Goal: Information Seeking & Learning: Understand process/instructions

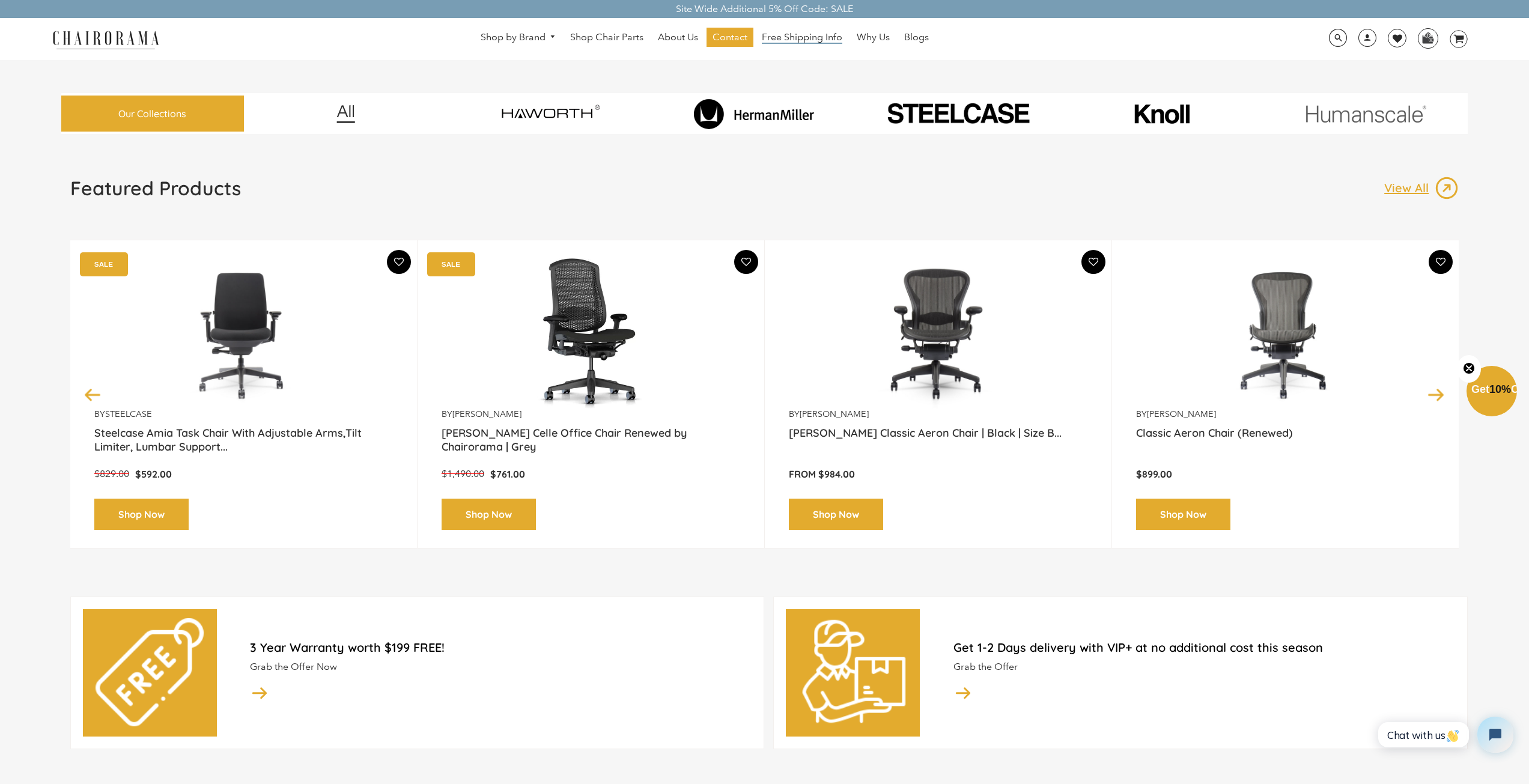
click at [780, 37] on span "Free Shipping Info" at bounding box center [802, 37] width 81 height 13
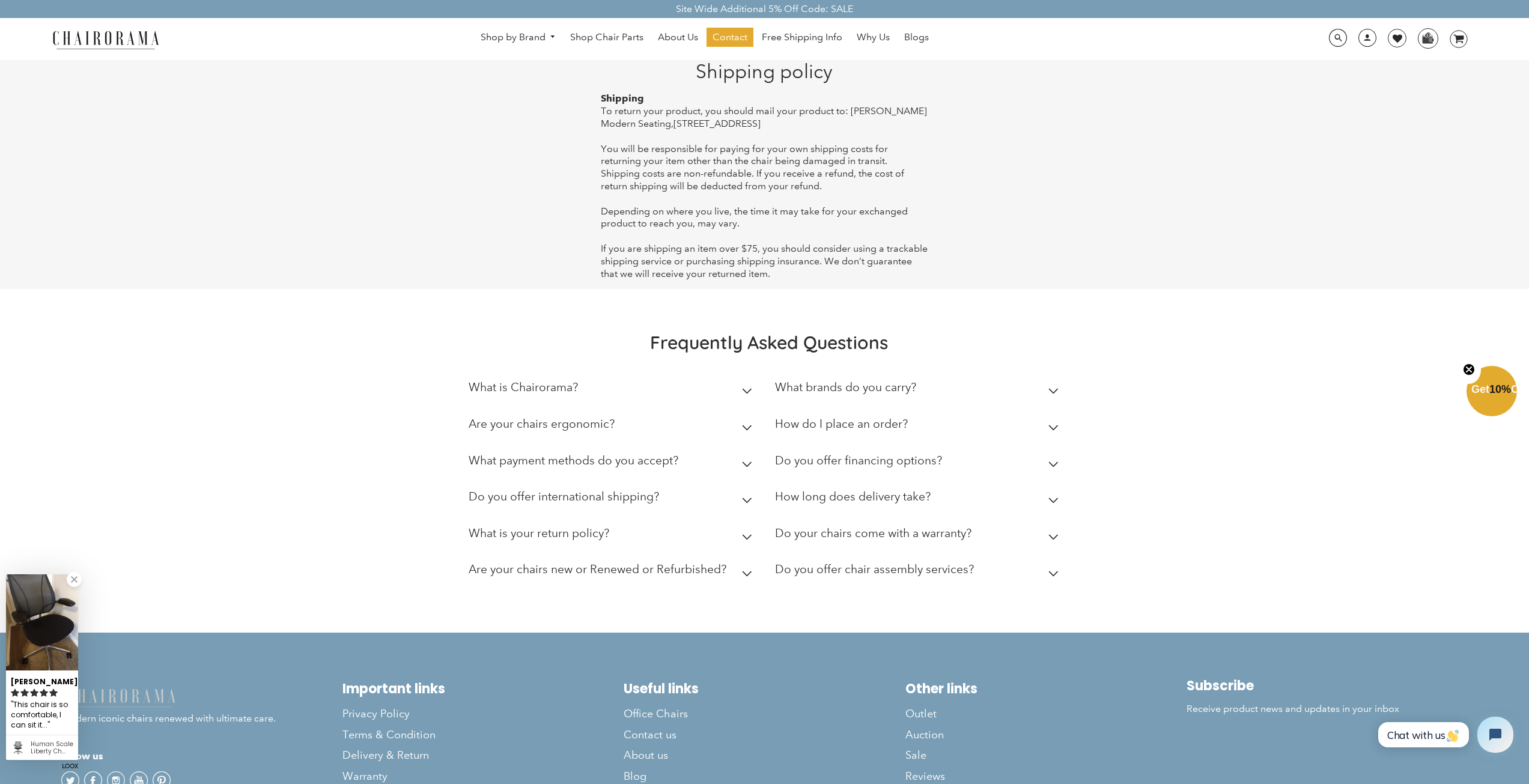
drag, startPoint x: 1058, startPoint y: 503, endPoint x: 1051, endPoint y: 502, distance: 7.1
click at [1056, 504] on summary "How long does delivery take?" at bounding box center [919, 499] width 288 height 37
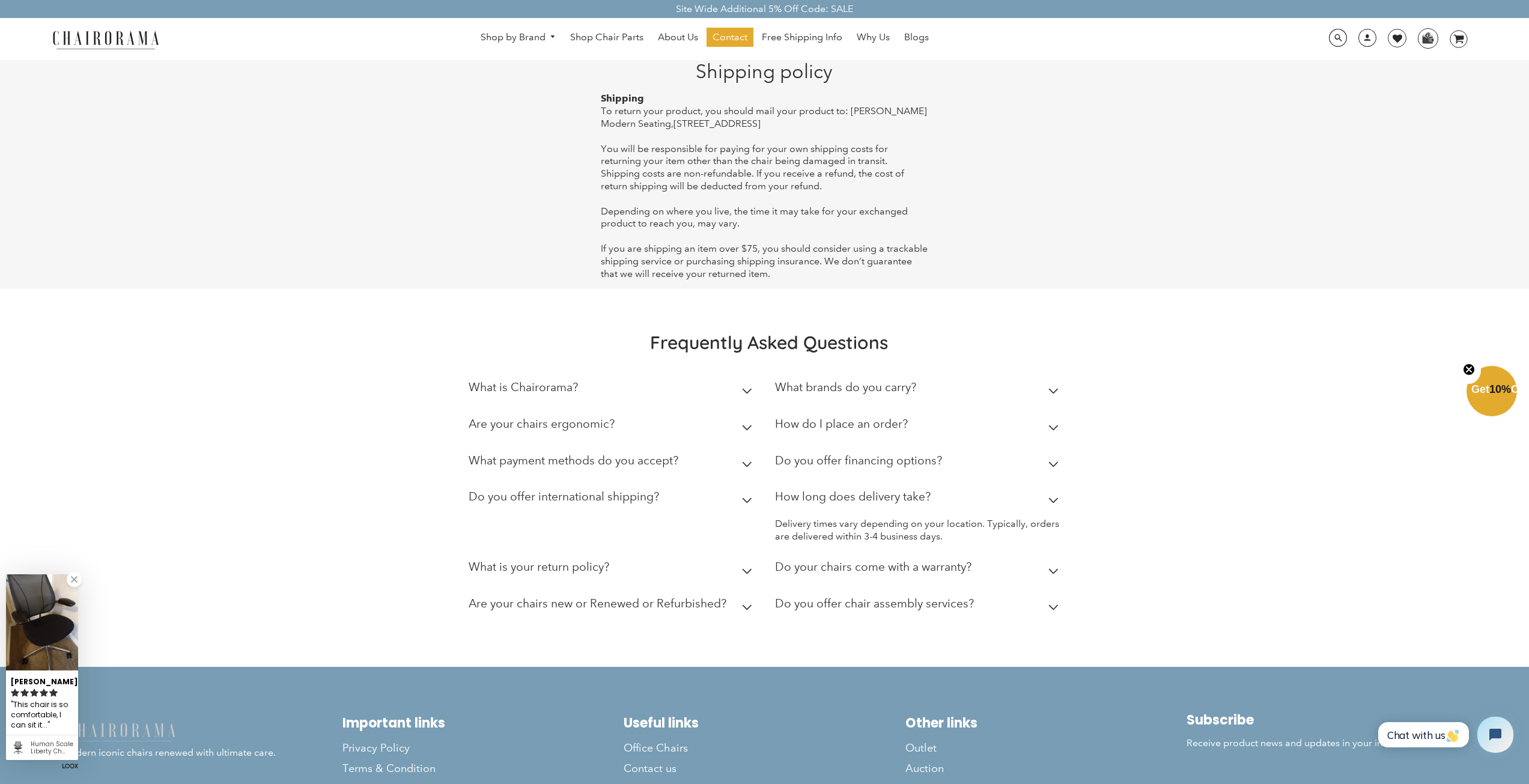
click at [1050, 502] on icon at bounding box center [1053, 500] width 10 height 6
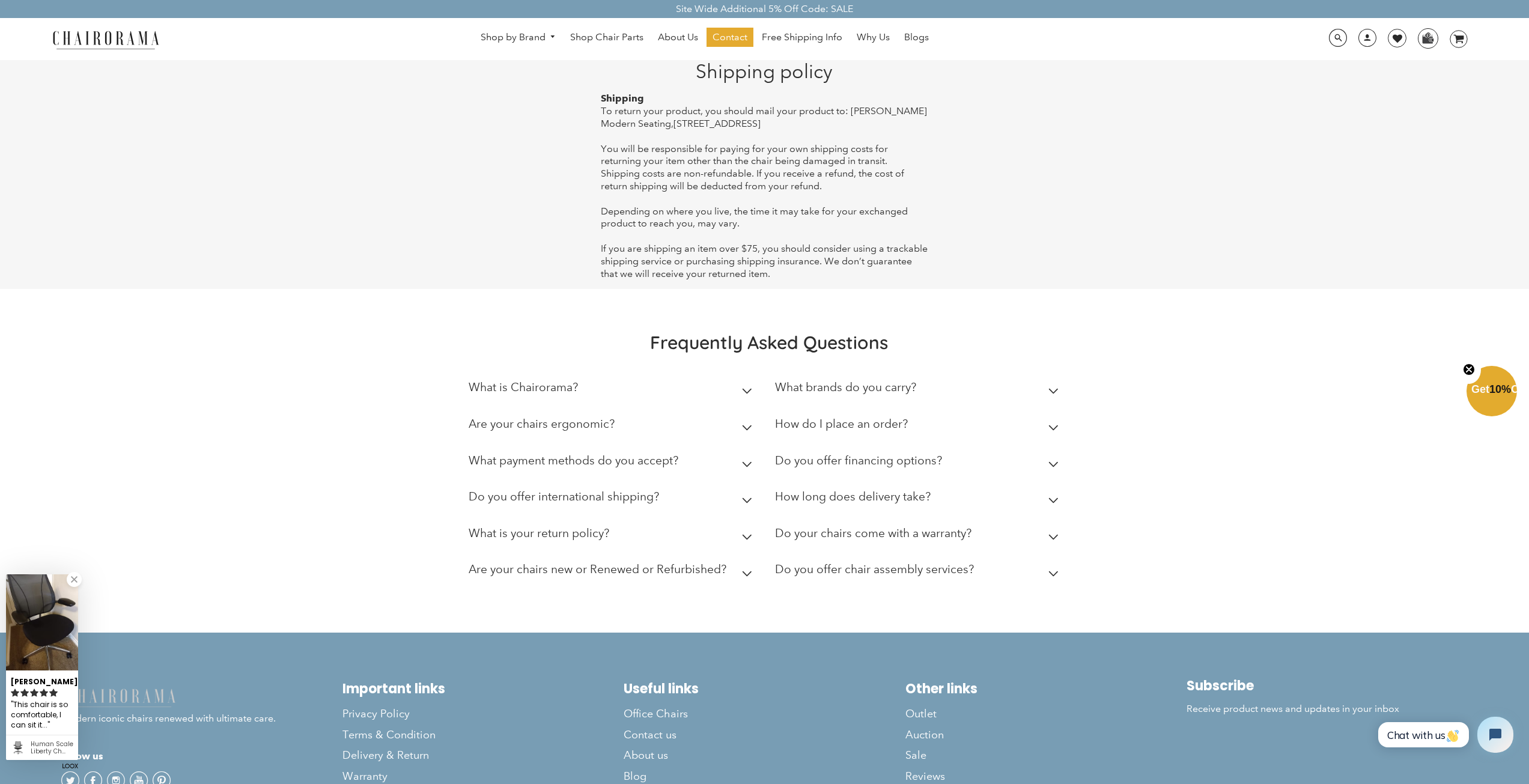
click at [744, 534] on icon at bounding box center [747, 536] width 10 height 6
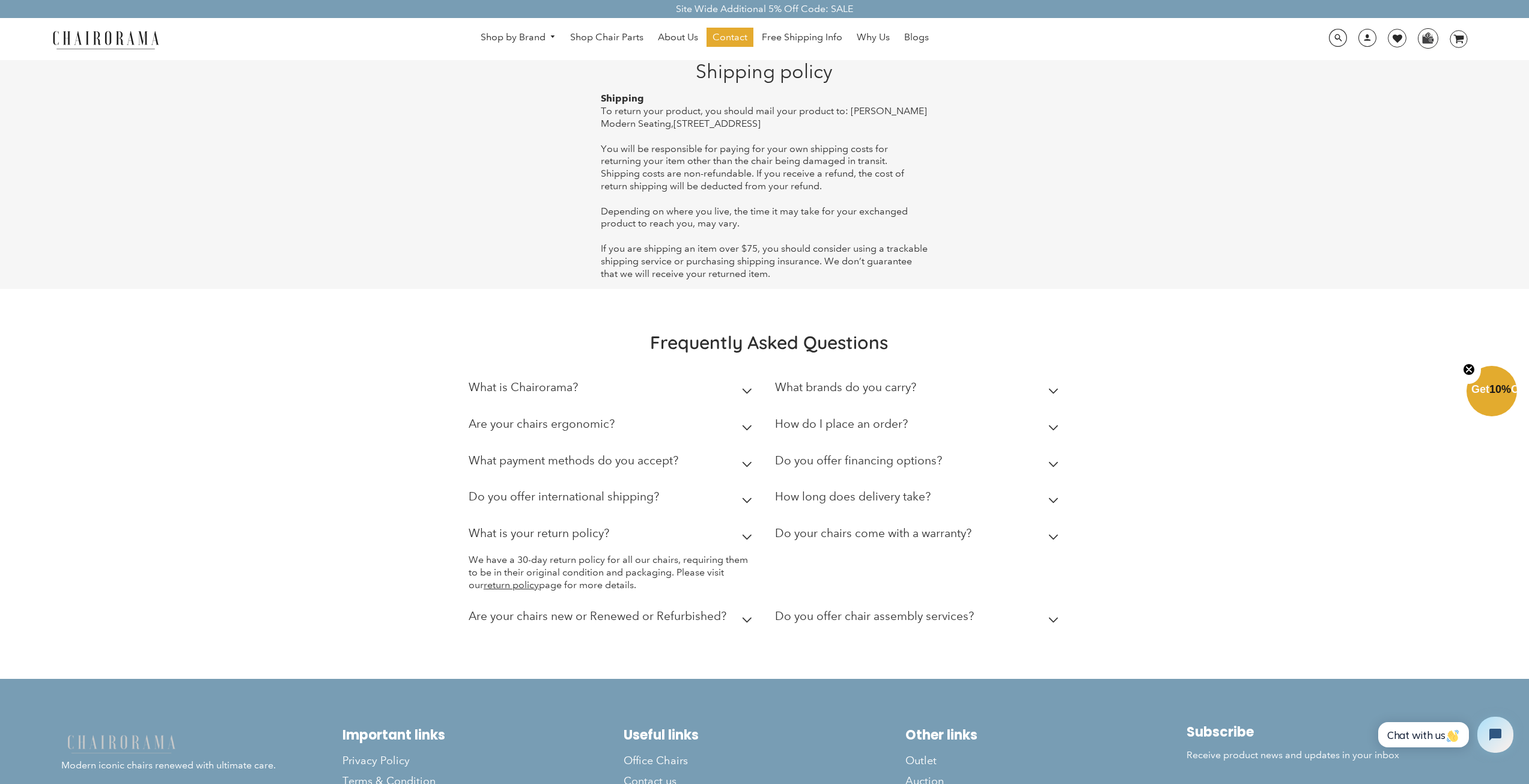
click at [578, 586] on p "We have a 30-day return policy for all our chairs, requiring them to be in thei…" at bounding box center [613, 572] width 288 height 37
click at [505, 586] on link "return policy" at bounding box center [511, 584] width 55 height 11
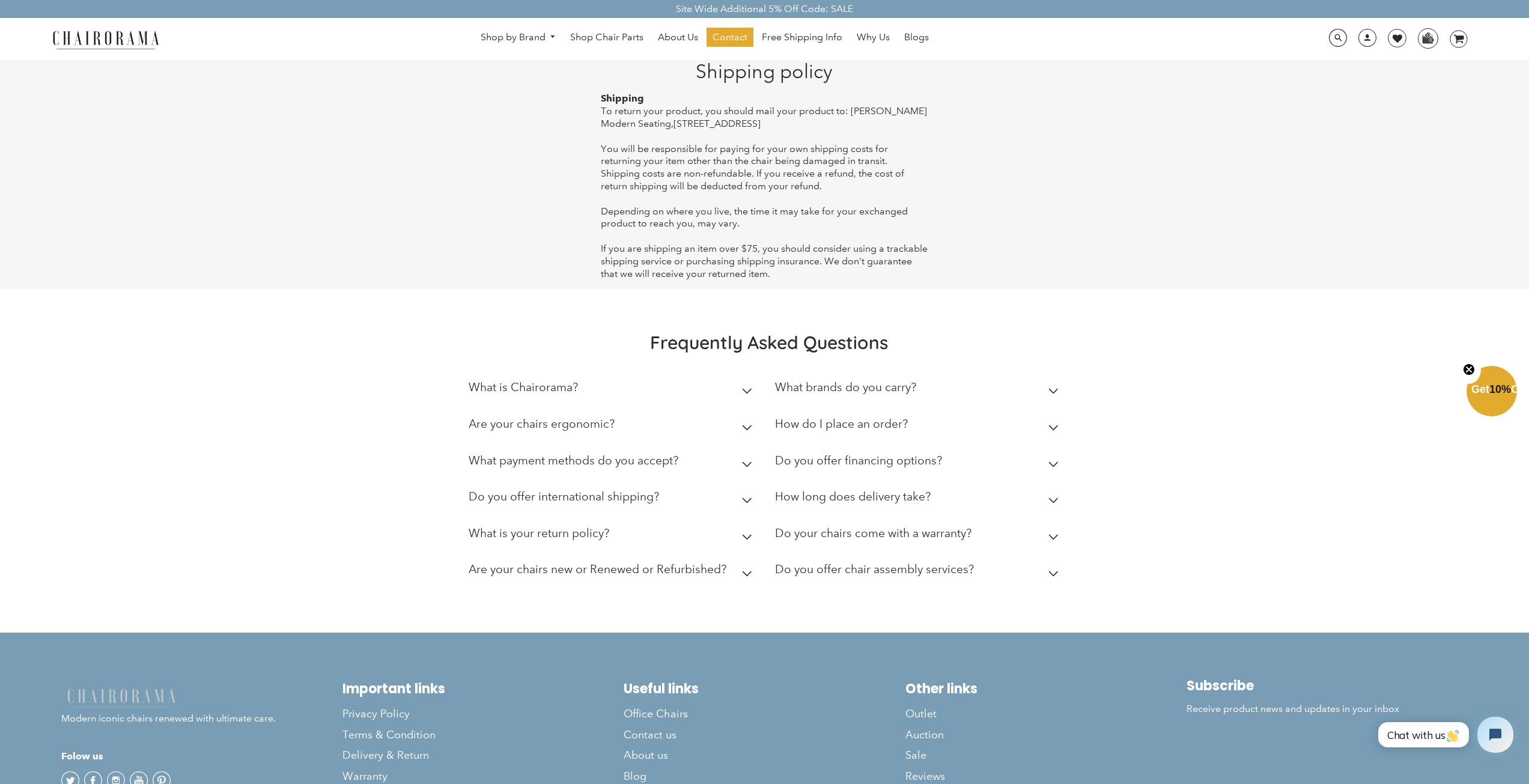
click at [742, 534] on icon at bounding box center [747, 536] width 10 height 6
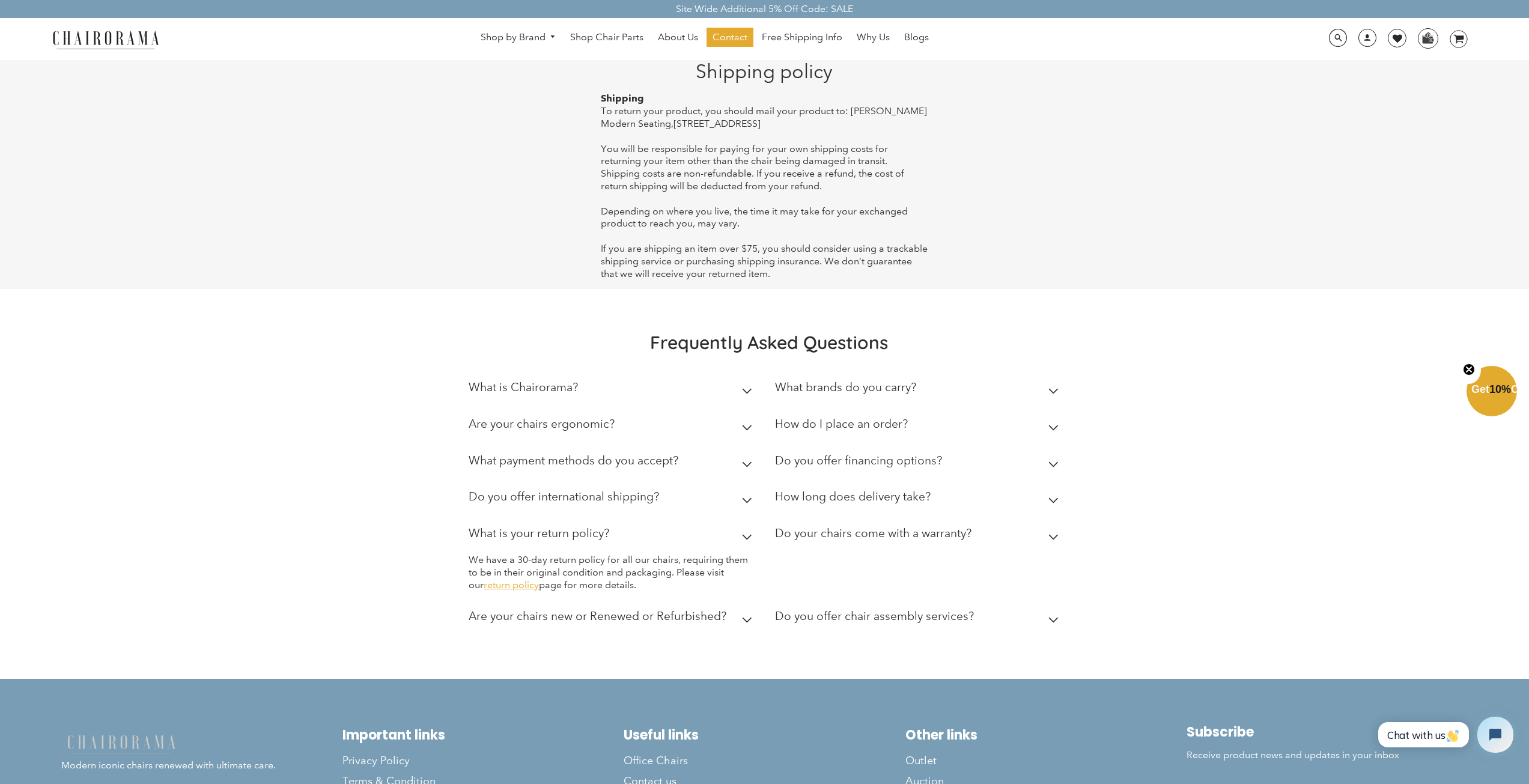
click at [509, 587] on link "return policy" at bounding box center [511, 584] width 55 height 11
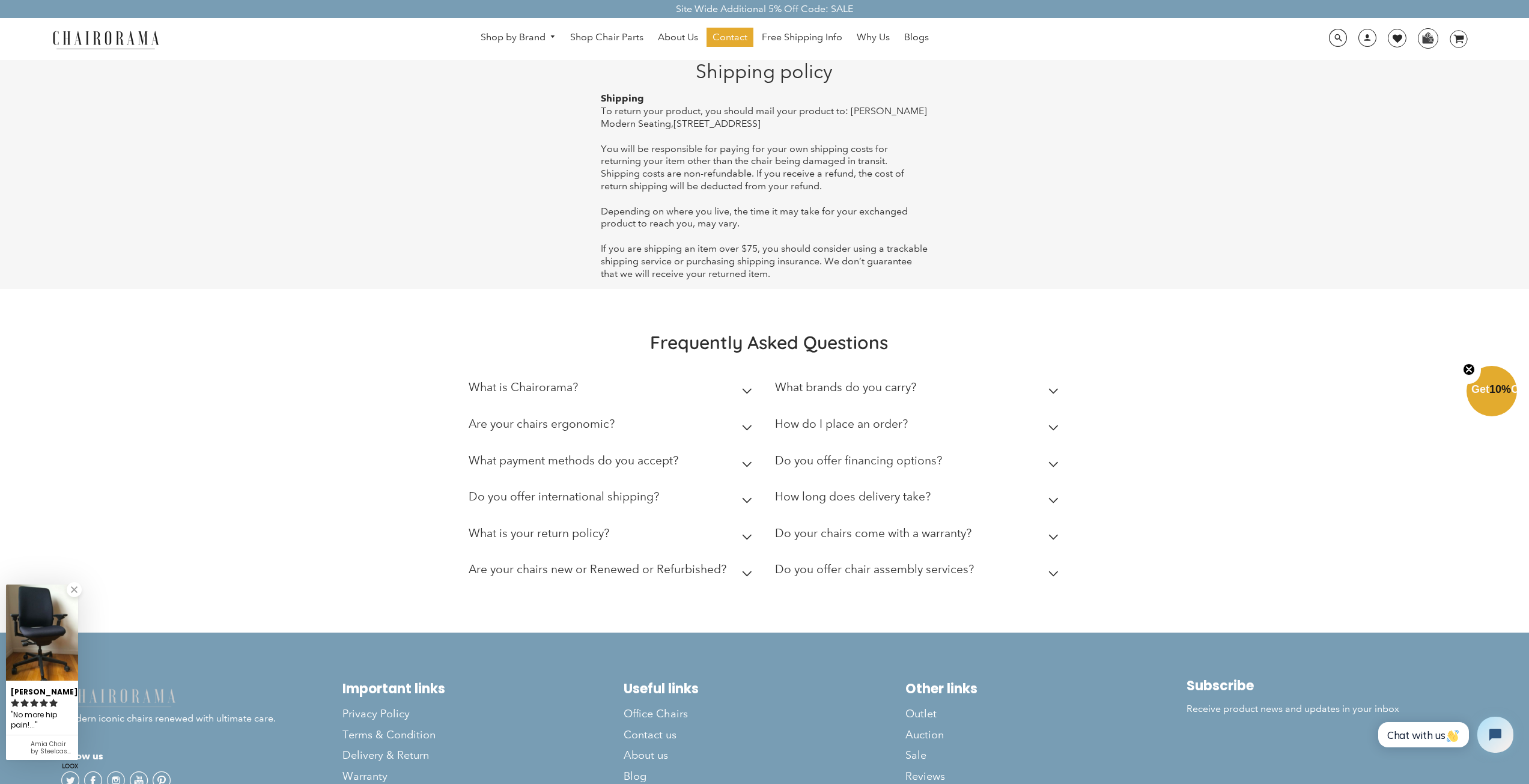
click at [721, 541] on summary "What is your return policy?" at bounding box center [613, 536] width 288 height 37
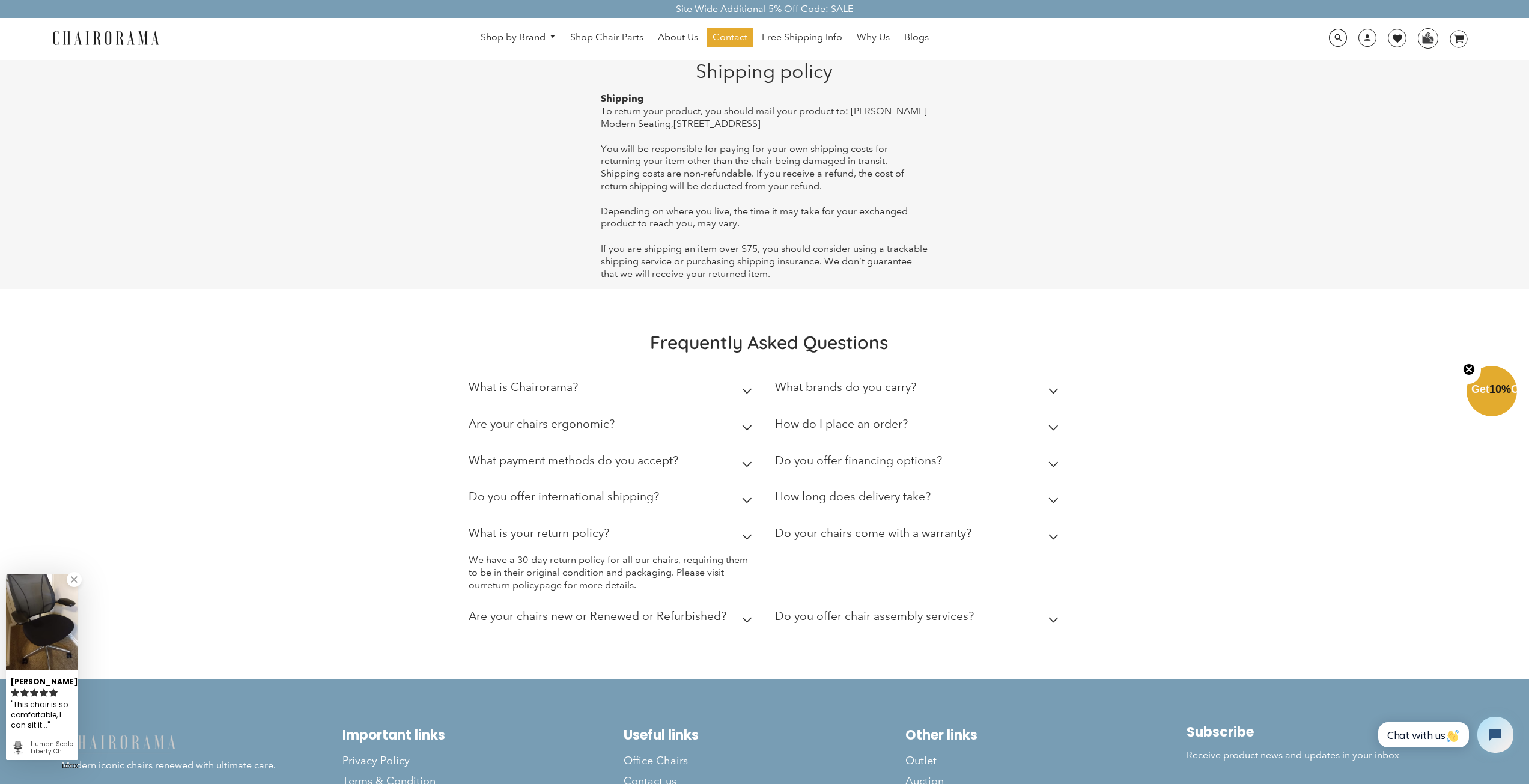
click at [689, 163] on span "You will be responsible for paying for your own shipping costs for returning yo…" at bounding box center [752, 167] width 304 height 49
click at [836, 156] on span "You will be responsible for paying for your own shipping costs for returning yo…" at bounding box center [752, 167] width 304 height 49
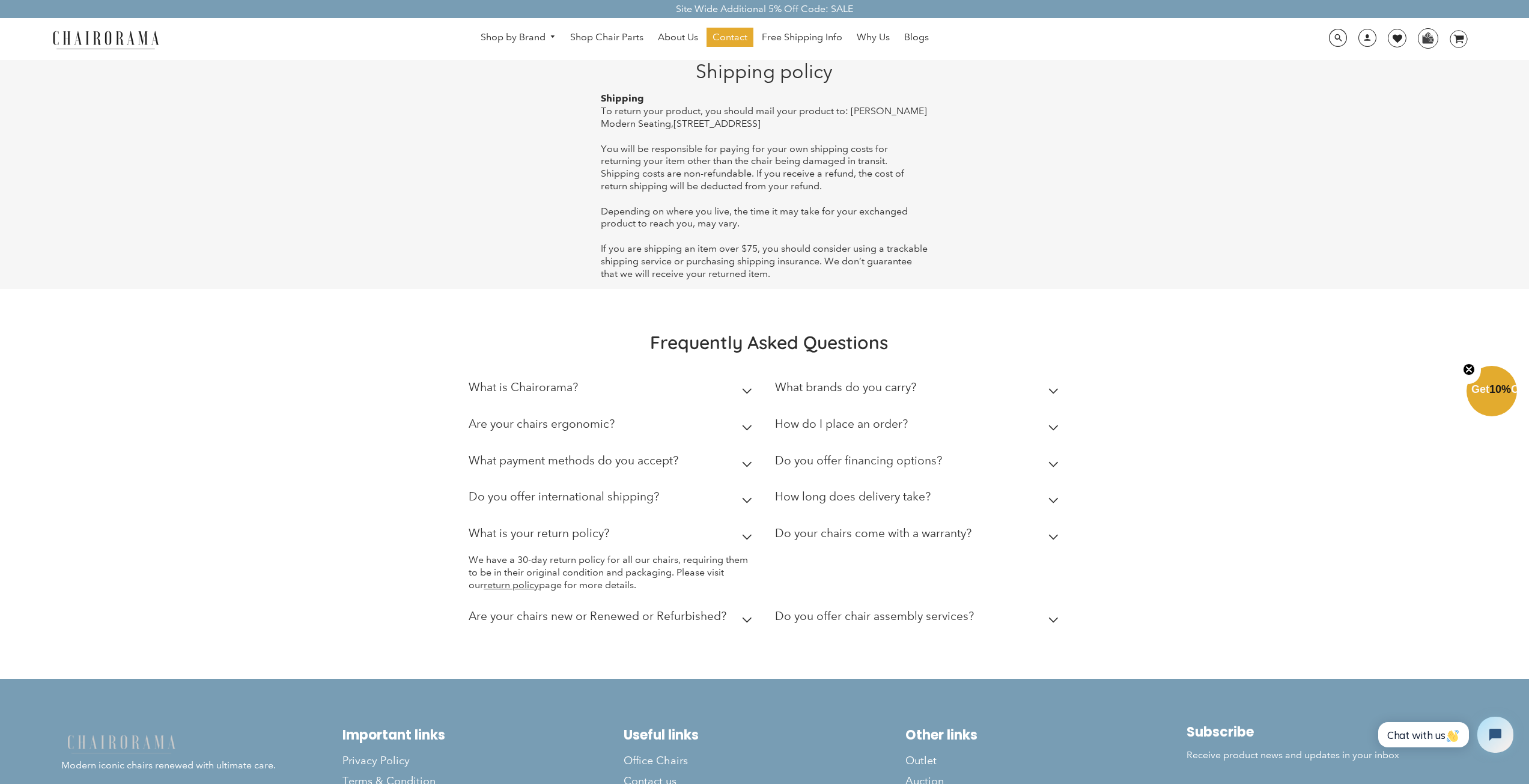
click at [870, 169] on span "You will be responsible for paying for your own shipping costs for returning yo…" at bounding box center [752, 167] width 304 height 49
click at [678, 173] on span "You will be responsible for paying for your own shipping costs for returning yo…" at bounding box center [752, 167] width 304 height 49
click at [801, 171] on span "You will be responsible for paying for your own shipping costs for returning yo…" at bounding box center [752, 167] width 304 height 49
click at [796, 232] on div "Shipping To return your product, you should mail your product to: [PERSON_NAME]…" at bounding box center [764, 186] width 328 height 187
click at [813, 248] on span "If you are shipping an item over $75, you should consider using a trackable shi…" at bounding box center [764, 261] width 327 height 37
